Goal: Task Accomplishment & Management: Complete application form

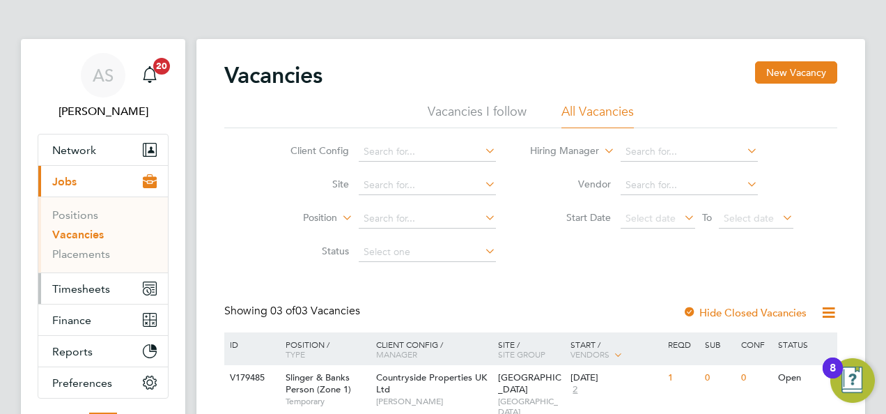
click at [109, 286] on button "Timesheets" at bounding box center [103, 288] width 130 height 31
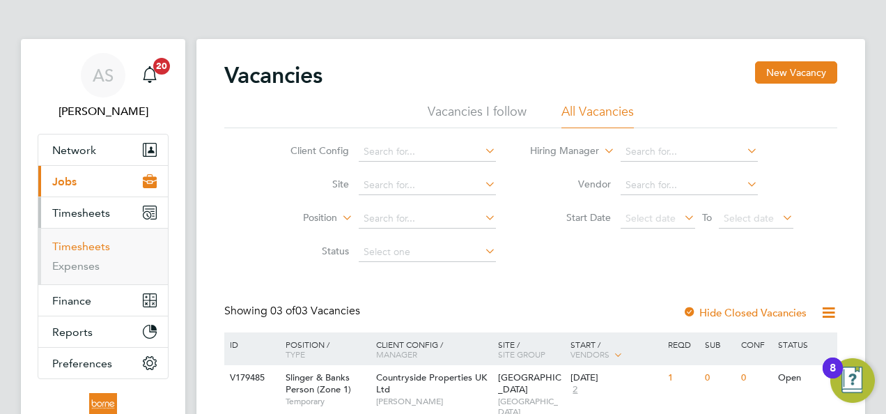
drag, startPoint x: 98, startPoint y: 236, endPoint x: 105, endPoint y: 247, distance: 12.8
click at [102, 243] on ul "Timesheets Expenses" at bounding box center [103, 256] width 130 height 56
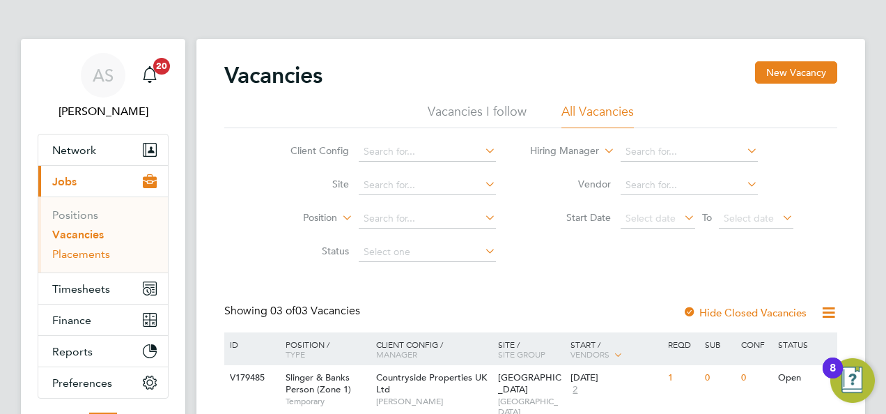
click at [105, 249] on ul "Network Team Members Businesses Sites Workers Contacts Current page: Jobs Posit…" at bounding box center [103, 266] width 131 height 265
click at [92, 289] on span "Timesheets" at bounding box center [81, 288] width 58 height 13
click at [79, 286] on span "Timesheets" at bounding box center [81, 288] width 58 height 13
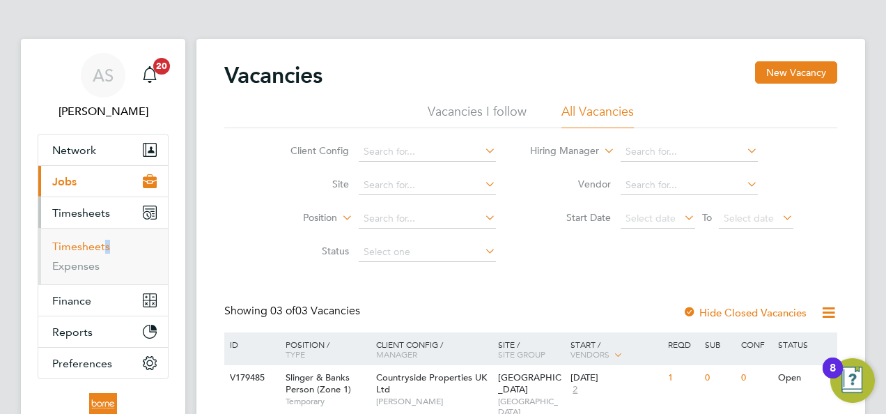
click at [89, 245] on link "Timesheets" at bounding box center [81, 246] width 58 height 13
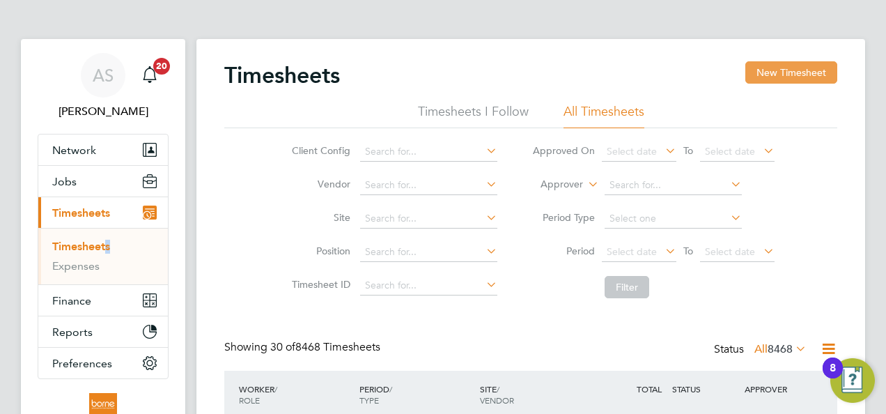
click at [789, 71] on button "New Timesheet" at bounding box center [792, 72] width 92 height 22
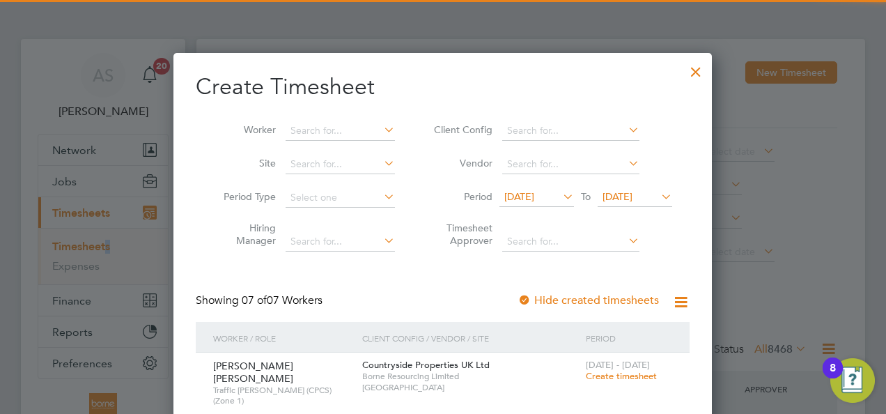
click at [633, 196] on span "[DATE]" at bounding box center [618, 196] width 30 height 13
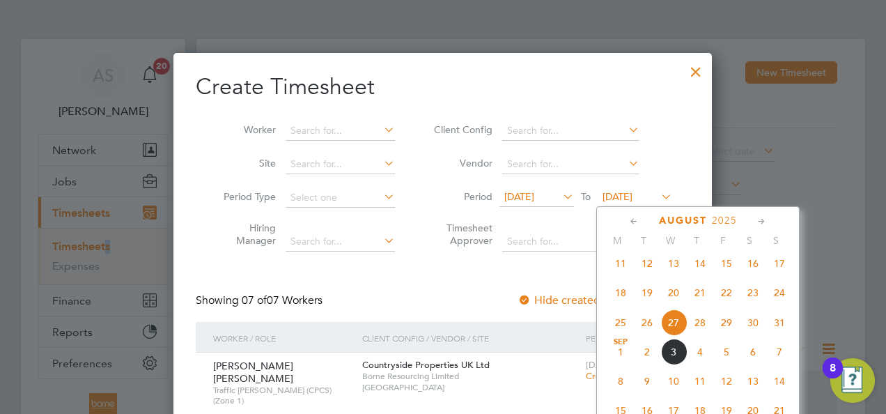
click at [777, 326] on span "31" at bounding box center [780, 322] width 26 height 26
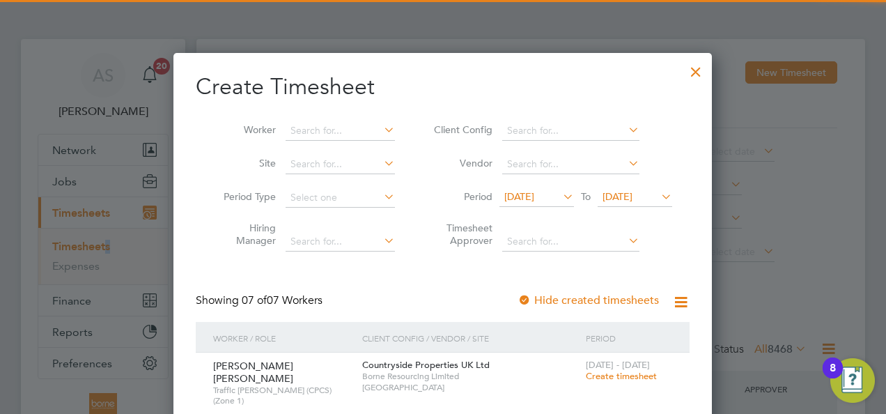
click at [535, 194] on span "[DATE]" at bounding box center [520, 196] width 30 height 13
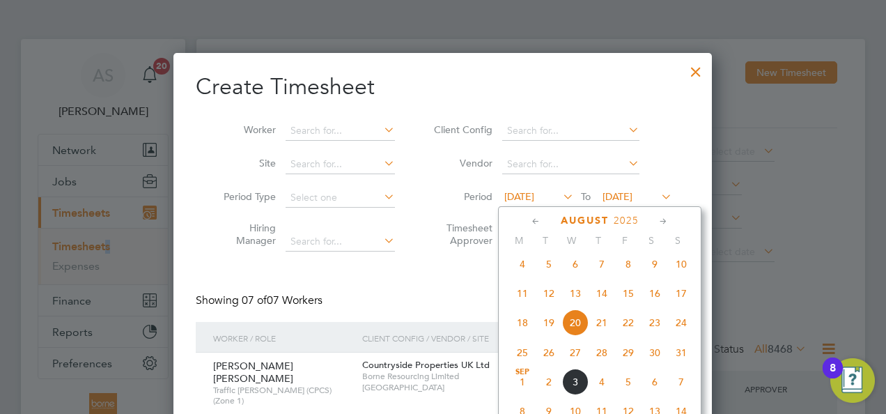
click at [525, 355] on span "25" at bounding box center [522, 352] width 26 height 26
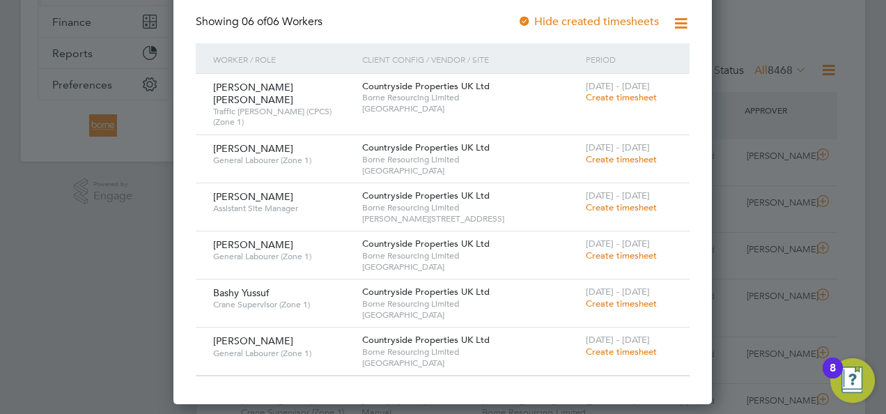
click at [615, 346] on span "Create timesheet" at bounding box center [621, 352] width 71 height 12
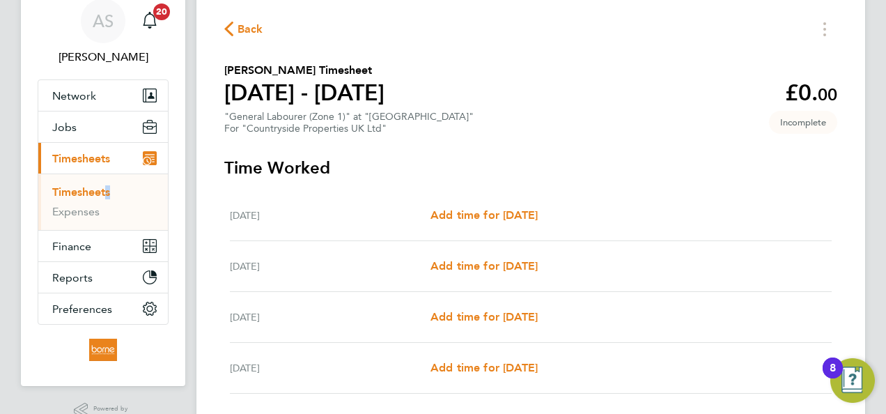
scroll to position [139, 0]
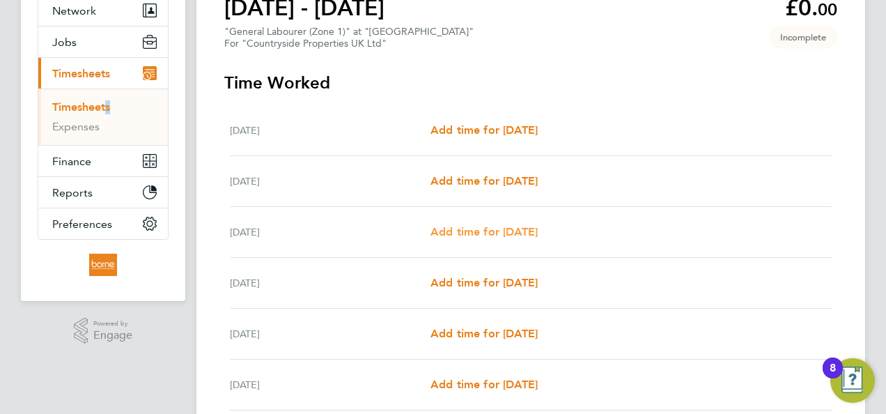
click at [488, 231] on span "Add time for [DATE]" at bounding box center [484, 231] width 107 height 13
select select "30"
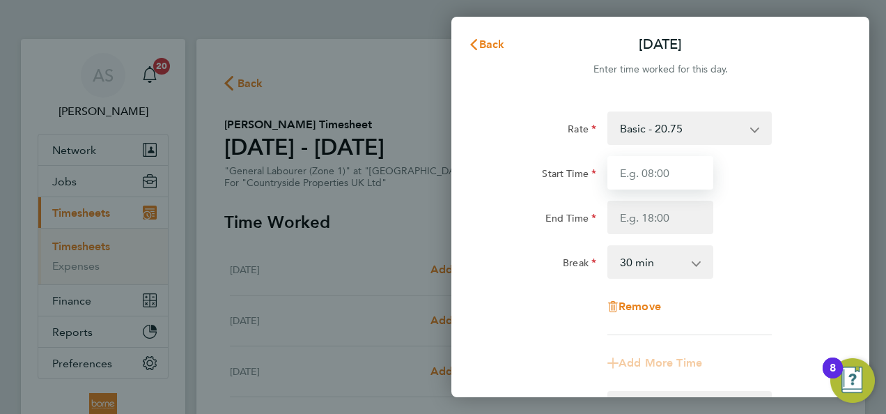
click at [661, 175] on input "Start Time" at bounding box center [661, 172] width 106 height 33
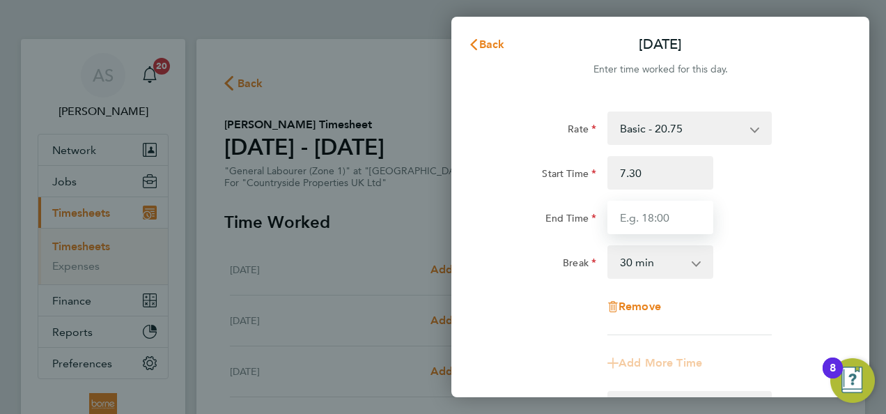
type input "07:30"
click at [653, 217] on input "End Time" at bounding box center [661, 217] width 106 height 33
type input "17:00"
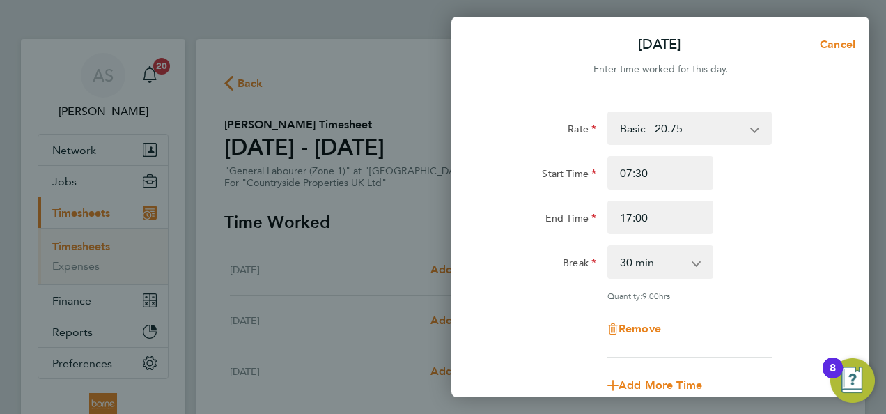
click at [755, 194] on div "Start Time 07:30 End Time 17:00" at bounding box center [660, 195] width 351 height 78
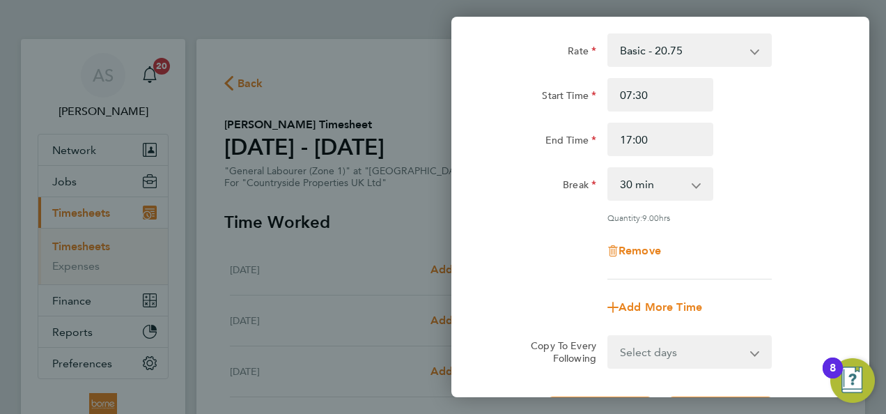
scroll to position [209, 0]
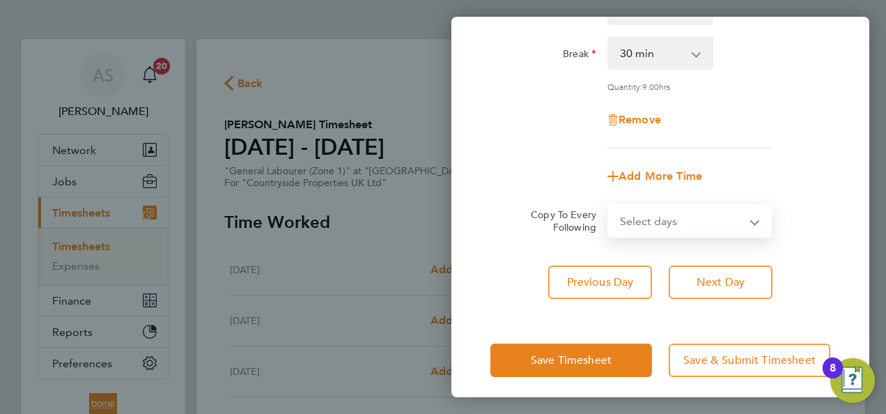
click at [702, 218] on select "Select days Day Weekday (Mon-Fri) Weekend (Sat-Sun) [DATE] [DATE] [DATE] [DATE]" at bounding box center [682, 221] width 146 height 31
select select "WEEKDAY"
click at [609, 206] on select "Select days Day Weekday (Mon-Fri) Weekend (Sat-Sun) [DATE] [DATE] [DATE] [DATE]" at bounding box center [682, 221] width 146 height 31
select select "[DATE]"
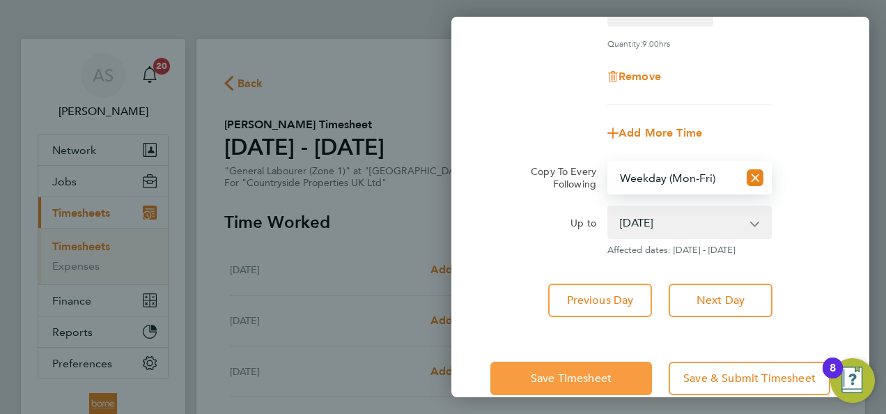
scroll to position [277, 0]
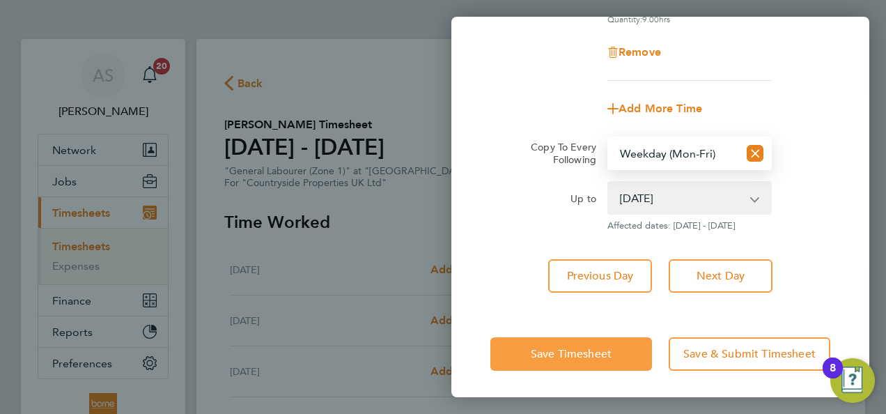
click at [612, 349] on span "Save Timesheet" at bounding box center [571, 354] width 81 height 14
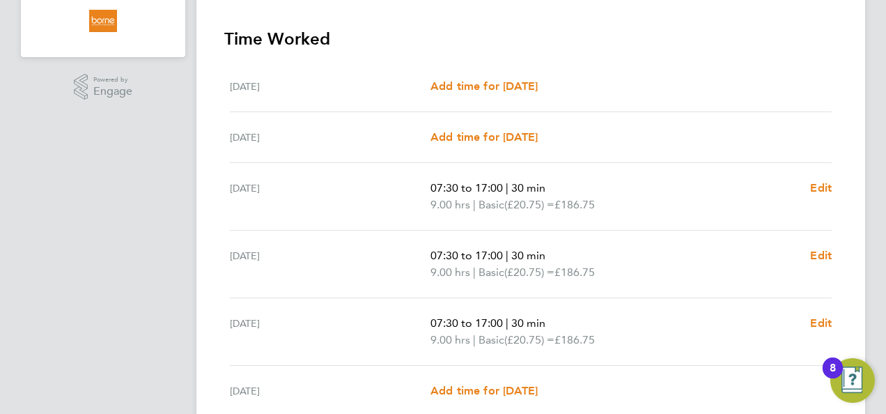
scroll to position [488, 0]
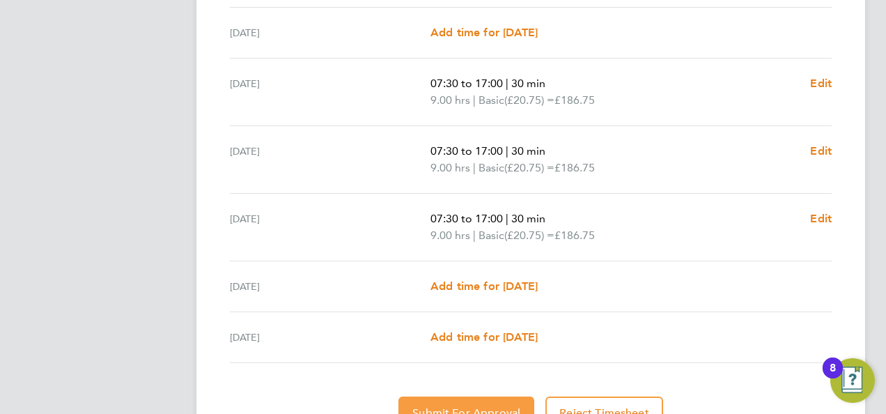
click at [493, 407] on span "Submit For Approval" at bounding box center [467, 413] width 108 height 14
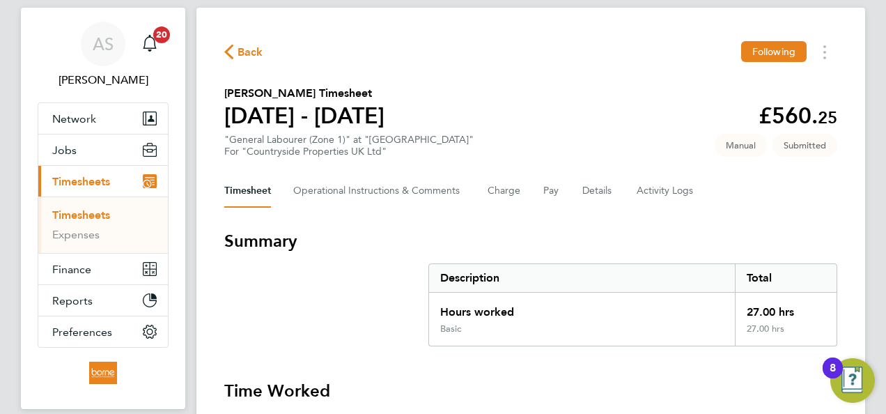
scroll to position [0, 0]
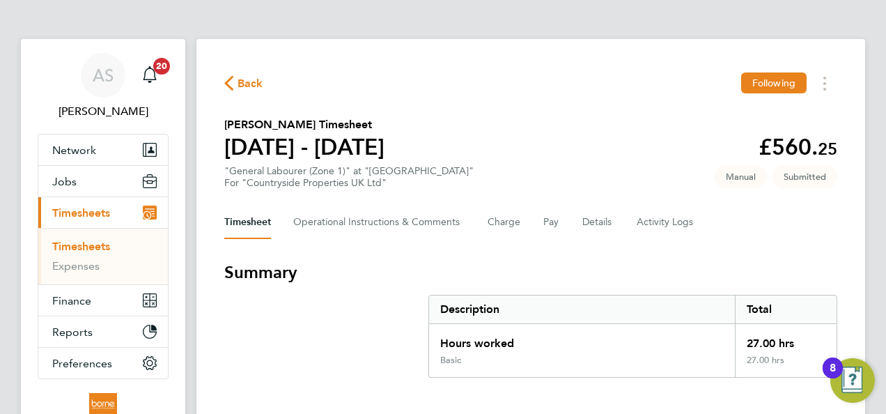
click at [248, 84] on span "Back" at bounding box center [251, 83] width 26 height 17
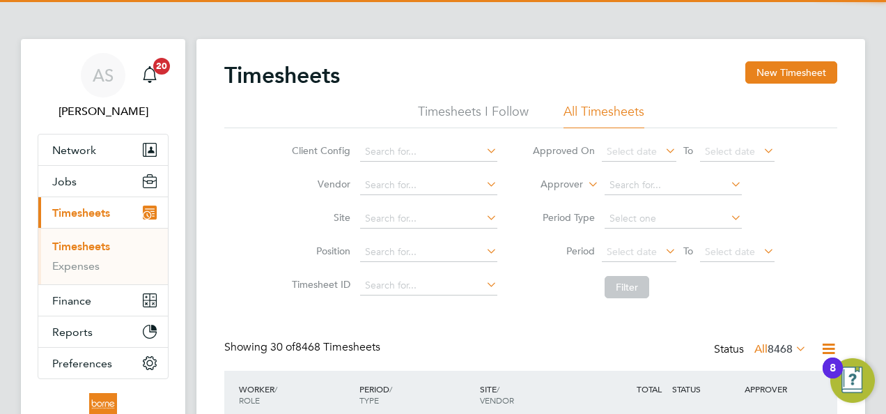
scroll to position [35, 121]
